Goal: Transaction & Acquisition: Purchase product/service

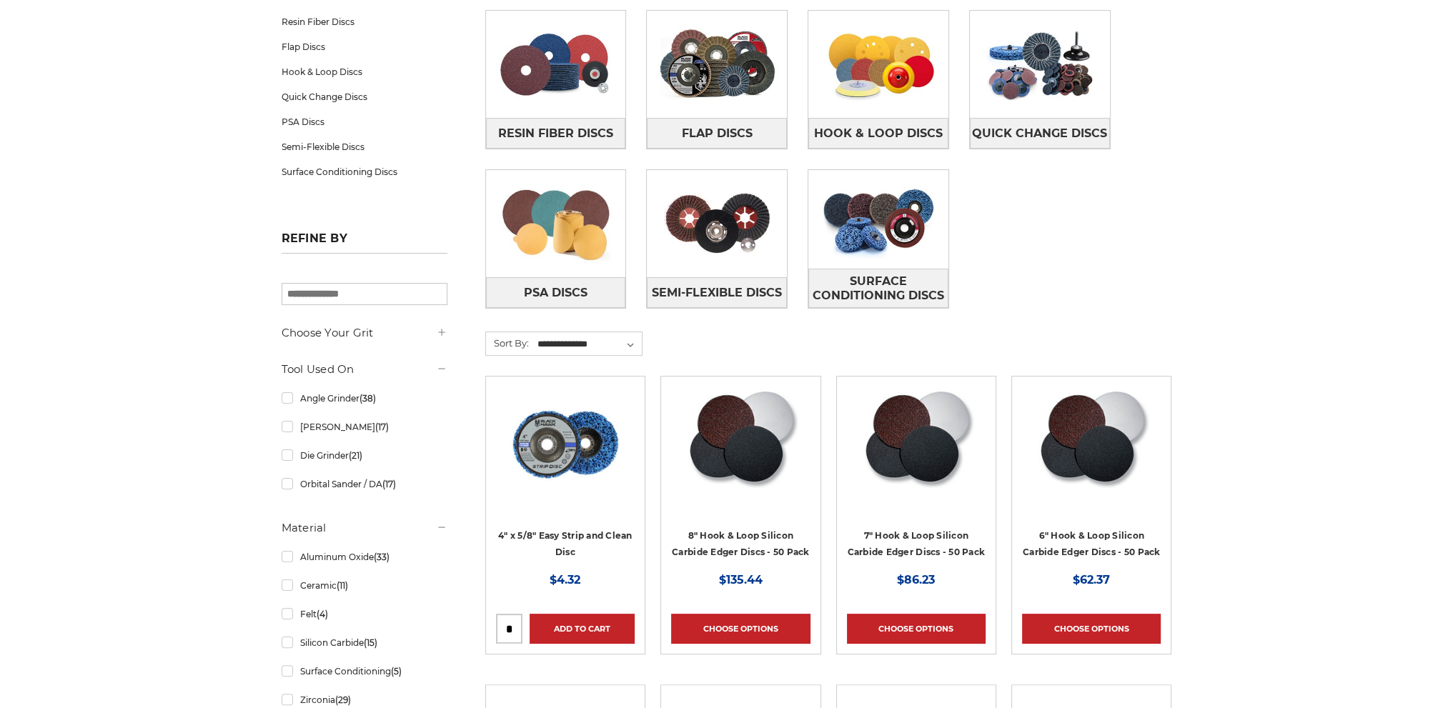
scroll to position [429, 0]
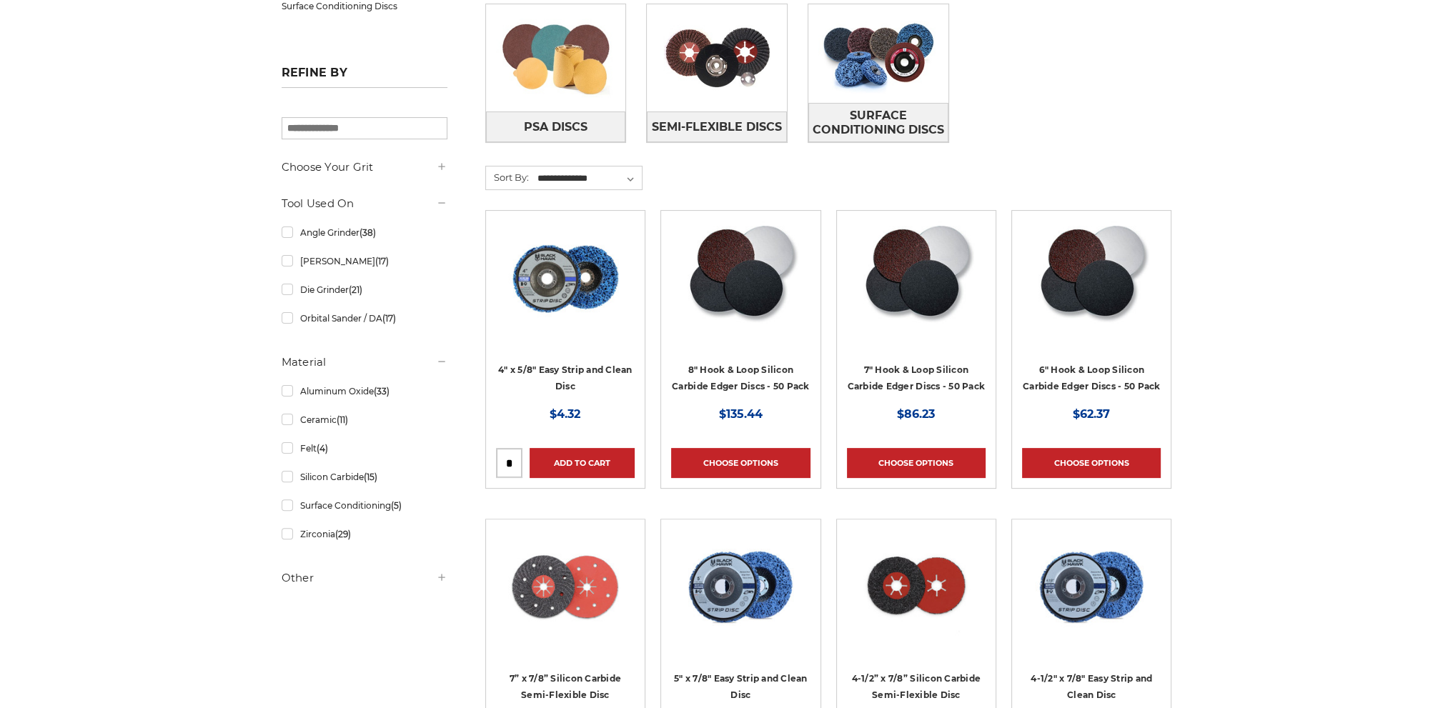
click at [778, 271] on img at bounding box center [741, 278] width 116 height 114
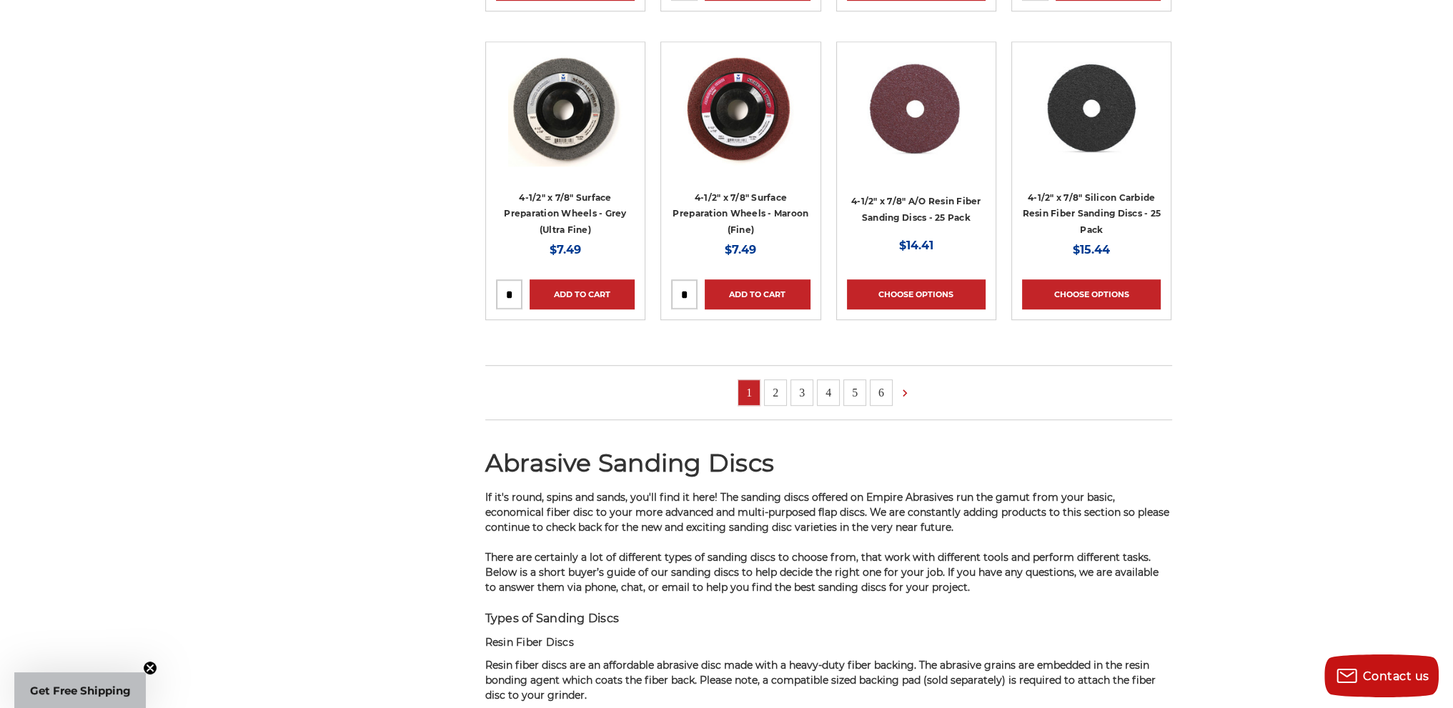
scroll to position [0, 0]
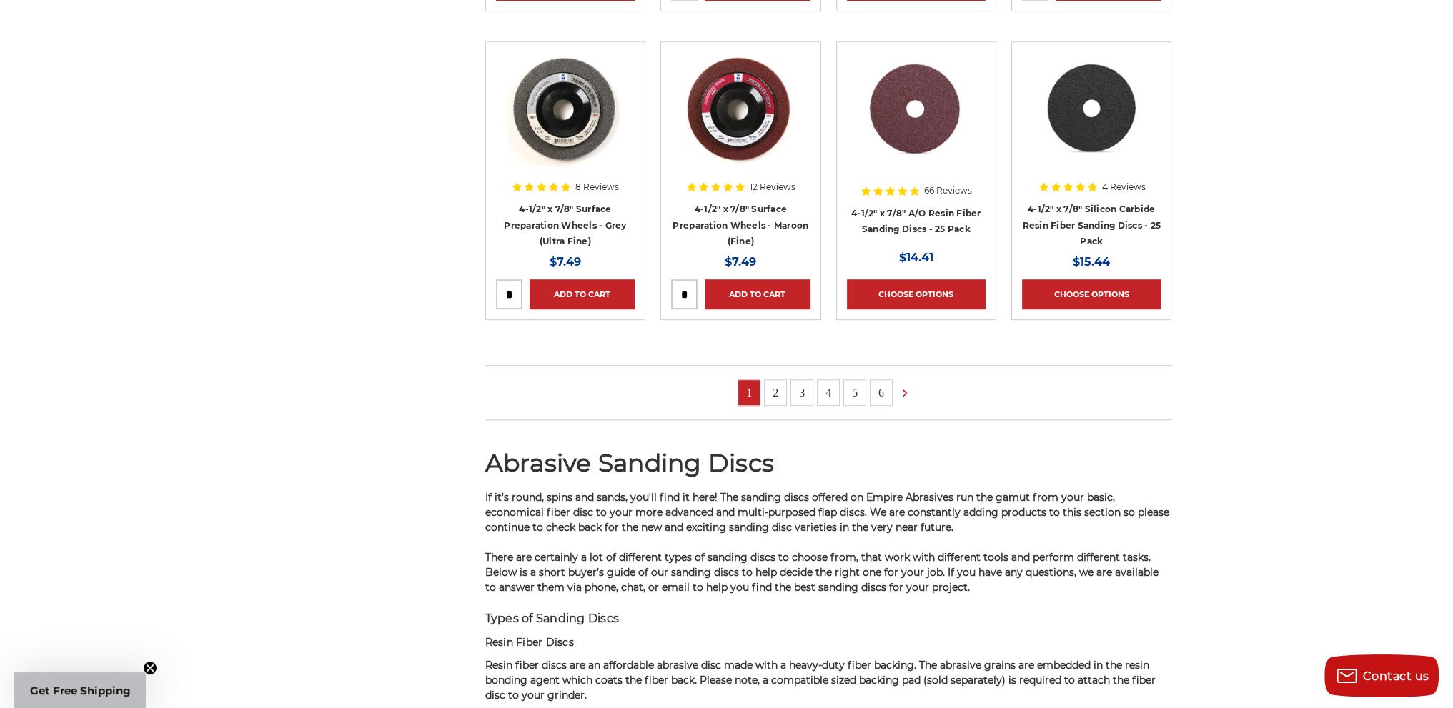
click at [954, 159] on img at bounding box center [916, 109] width 117 height 114
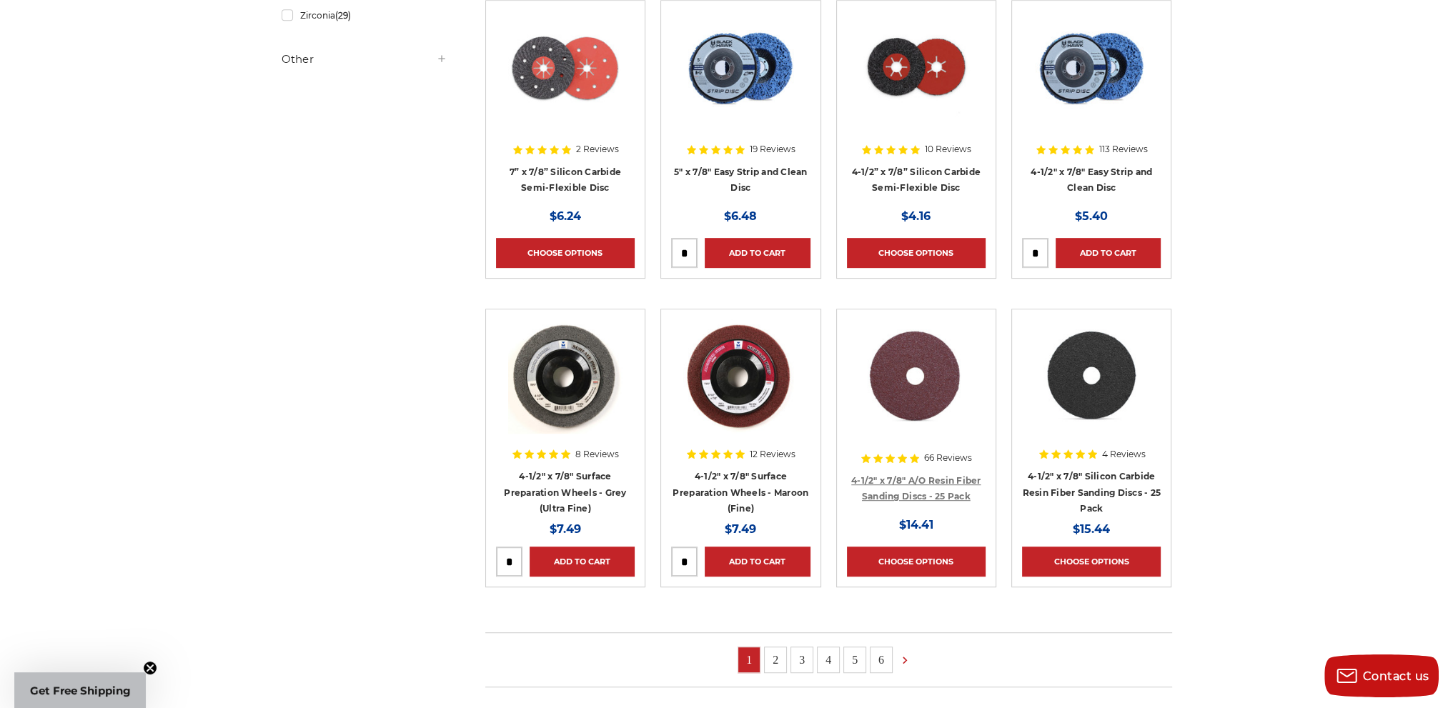
scroll to position [786, 0]
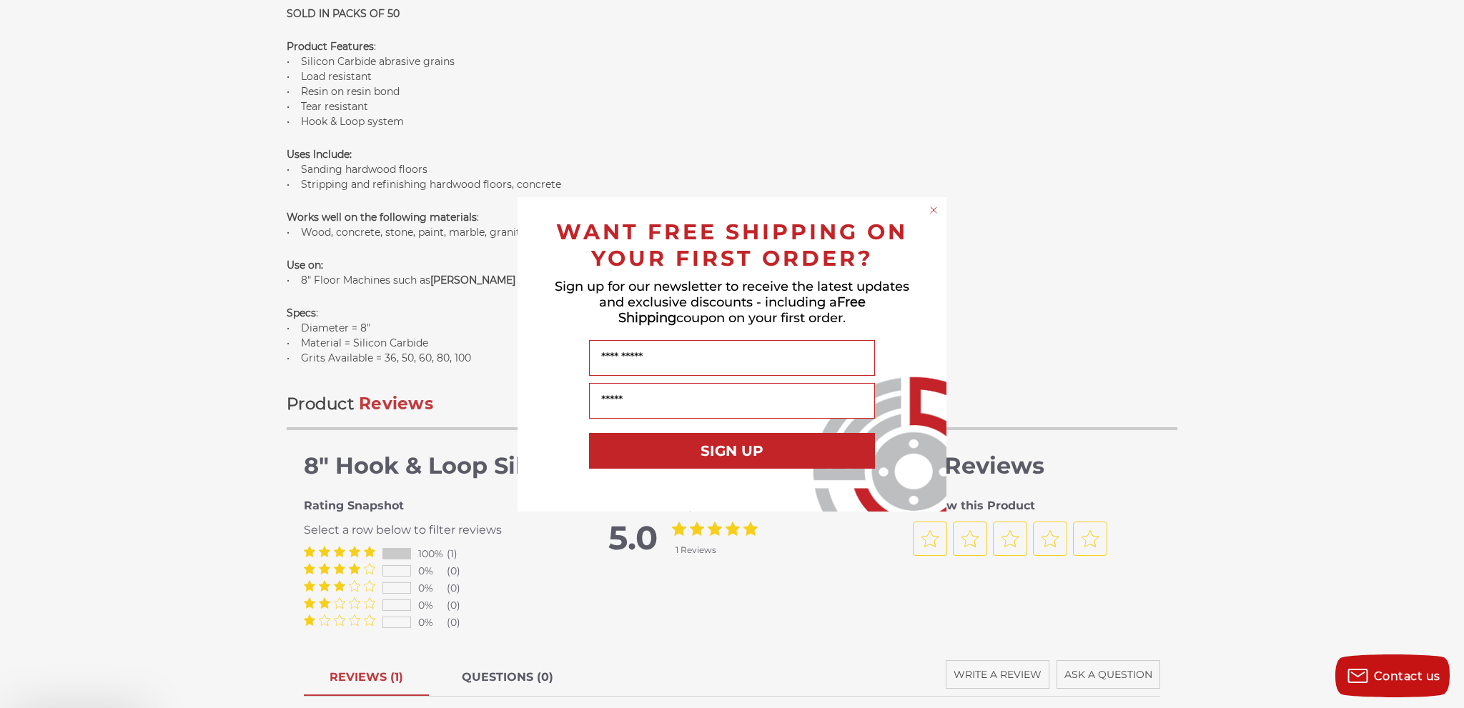
scroll to position [1358, 0]
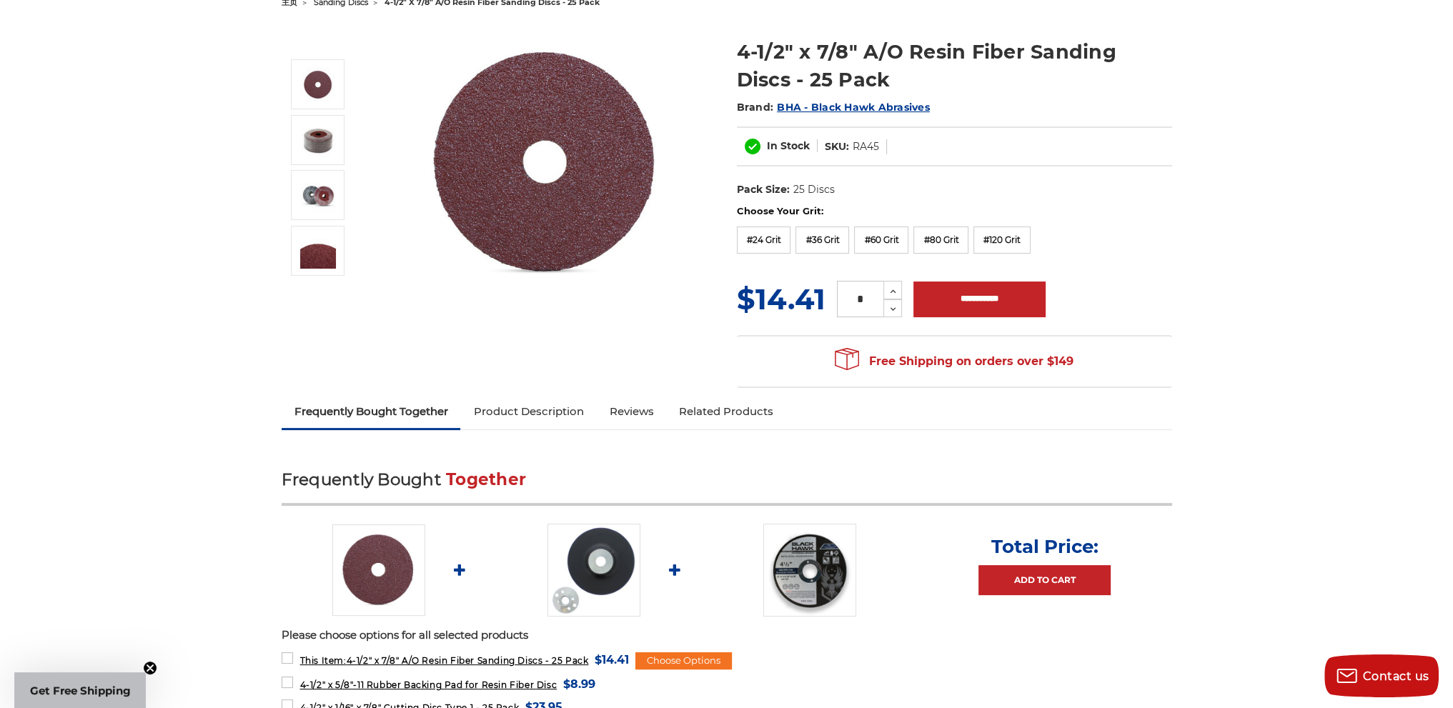
scroll to position [286, 0]
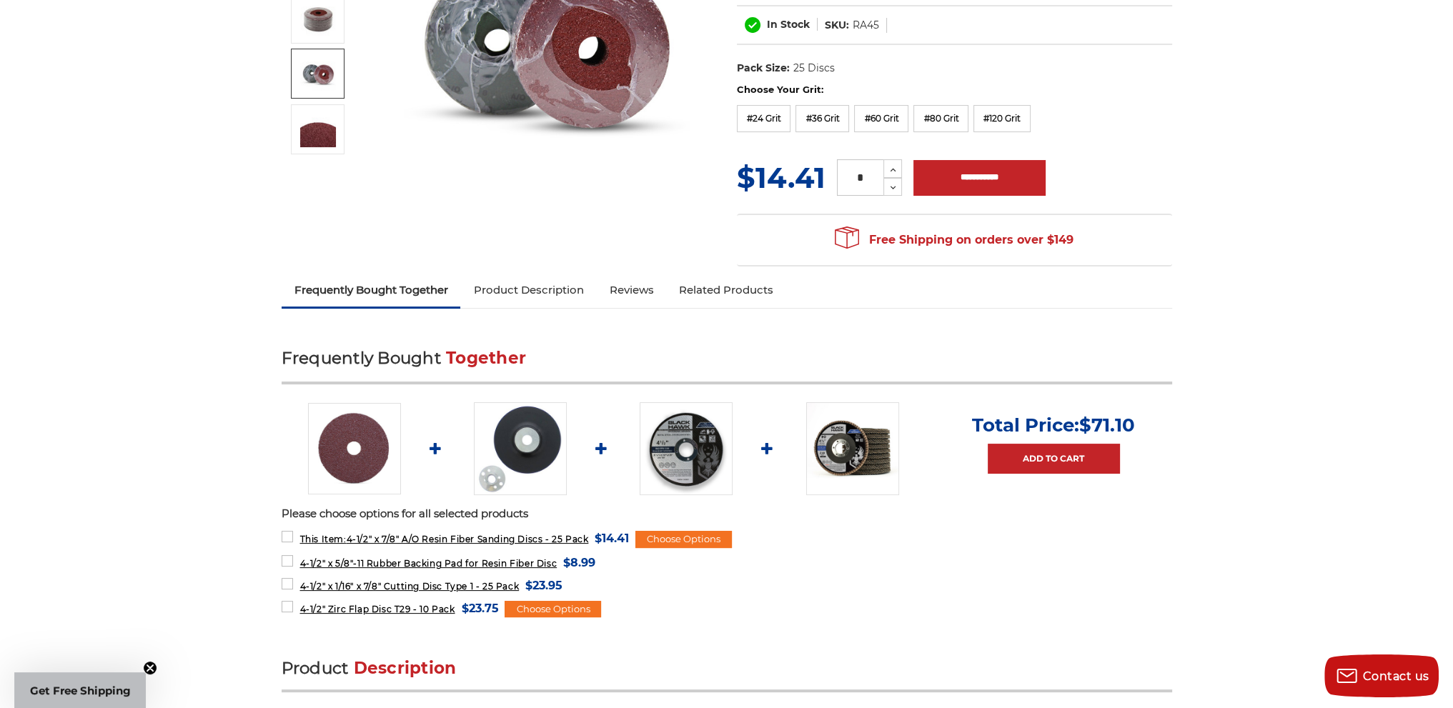
click at [318, 86] on img at bounding box center [318, 74] width 36 height 36
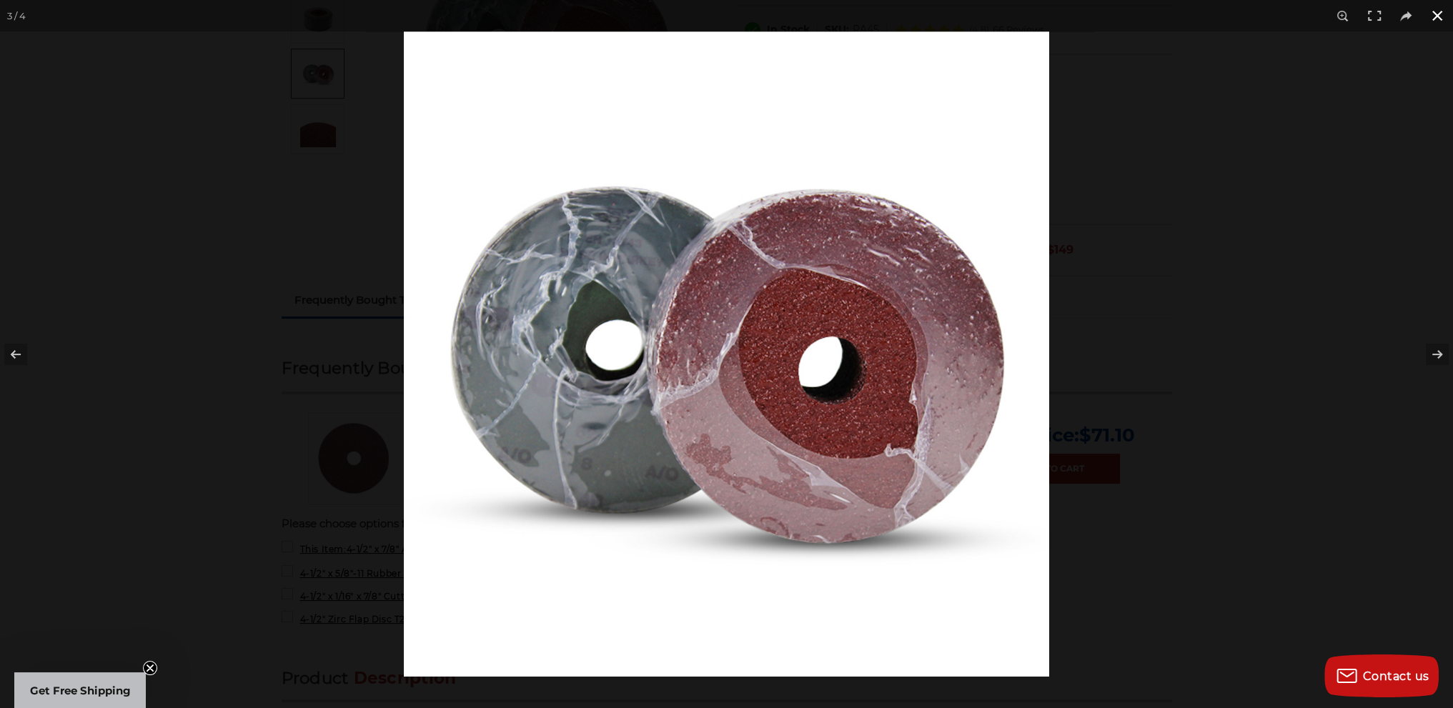
click at [1336, 194] on div at bounding box center [1130, 385] width 1453 height 708
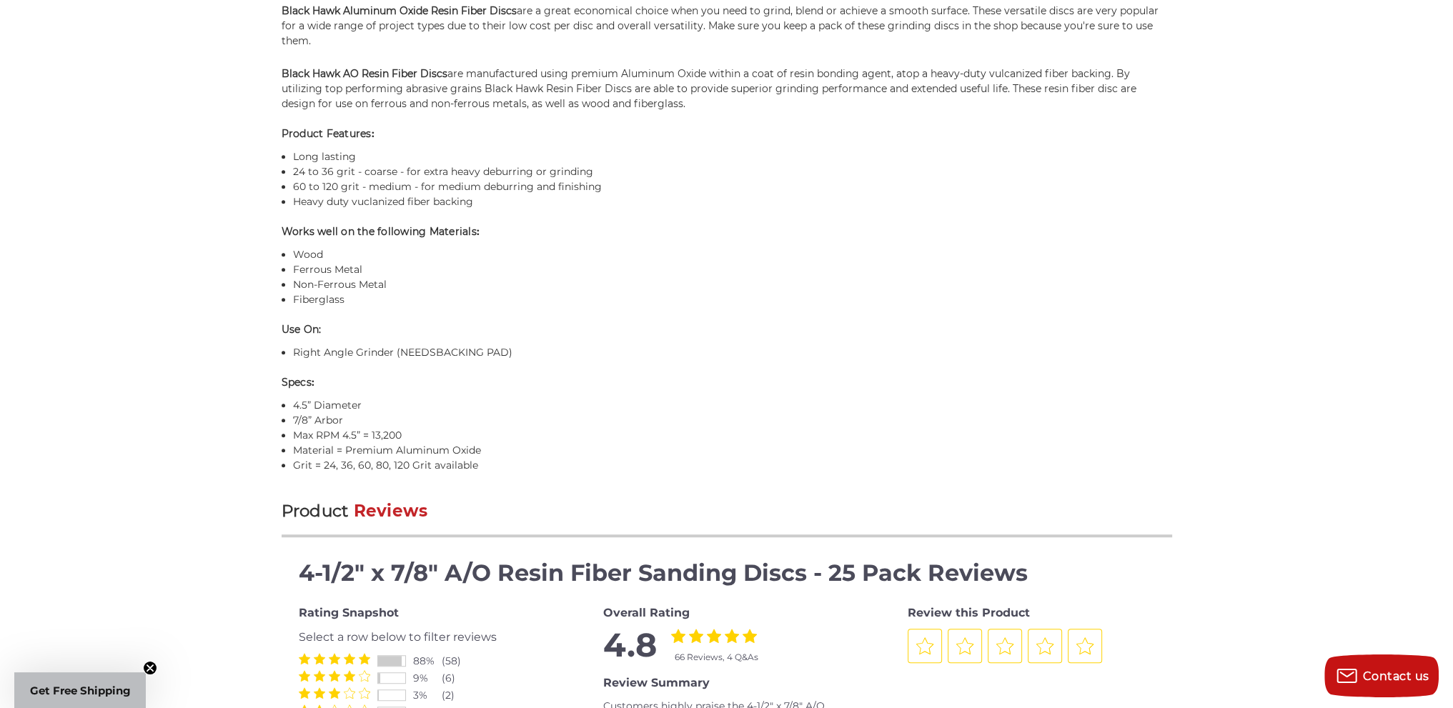
scroll to position [1215, 0]
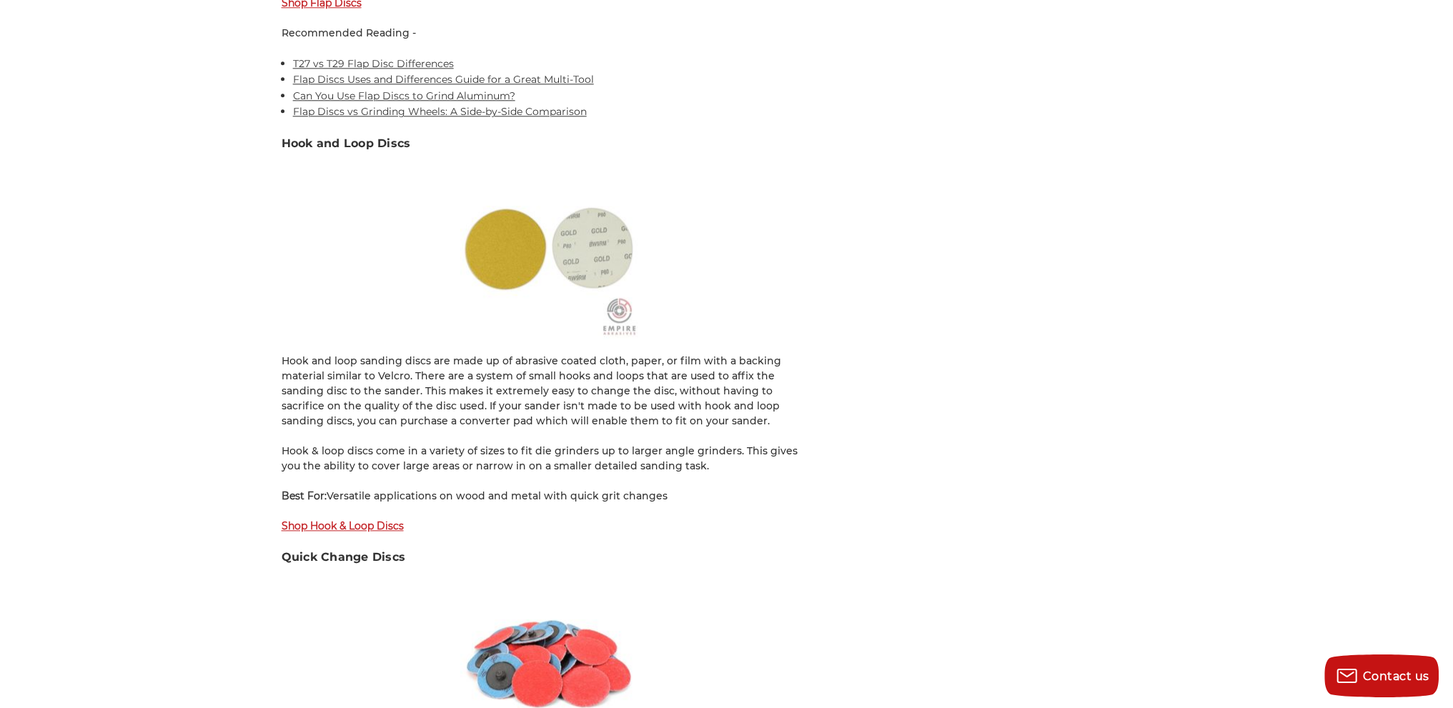
scroll to position [2359, 0]
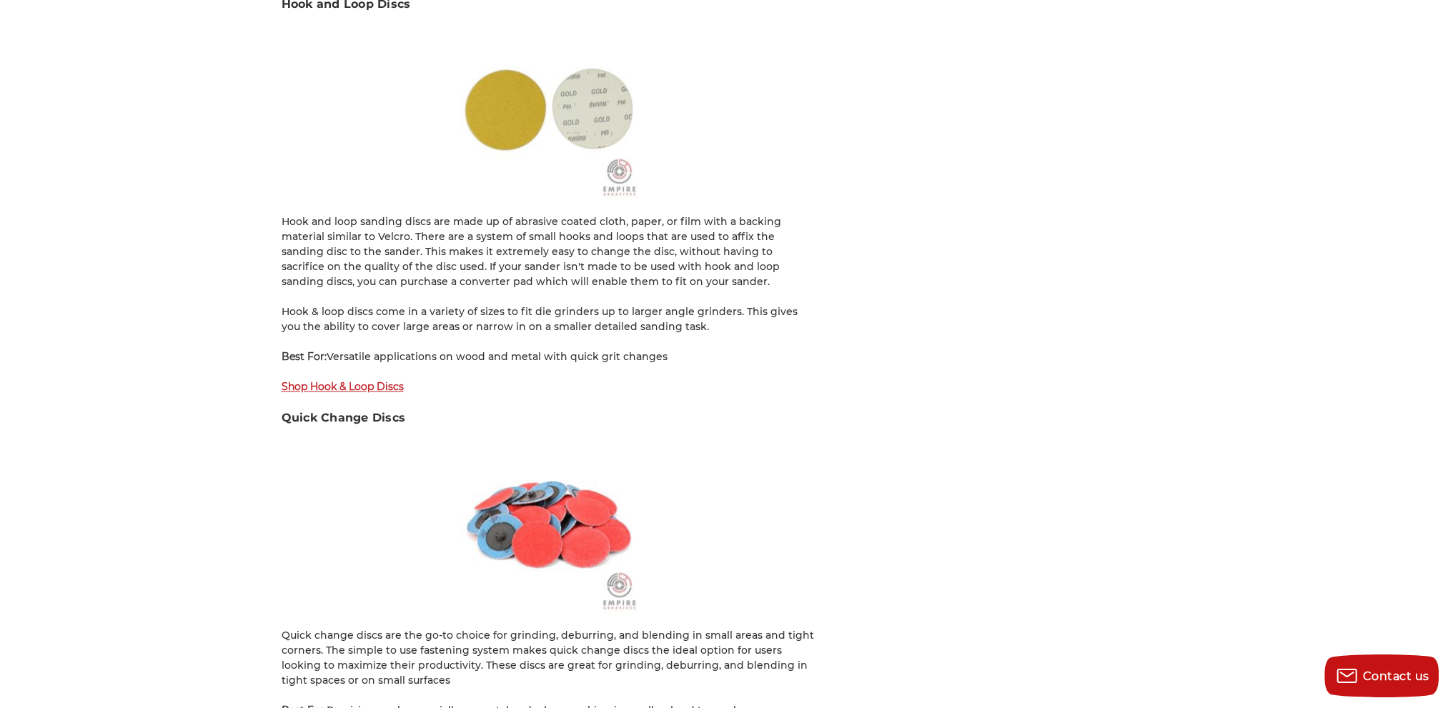
click at [374, 380] on strong "Shop Hook & Loop Discs" at bounding box center [343, 386] width 122 height 13
